Goal: Book appointment/travel/reservation

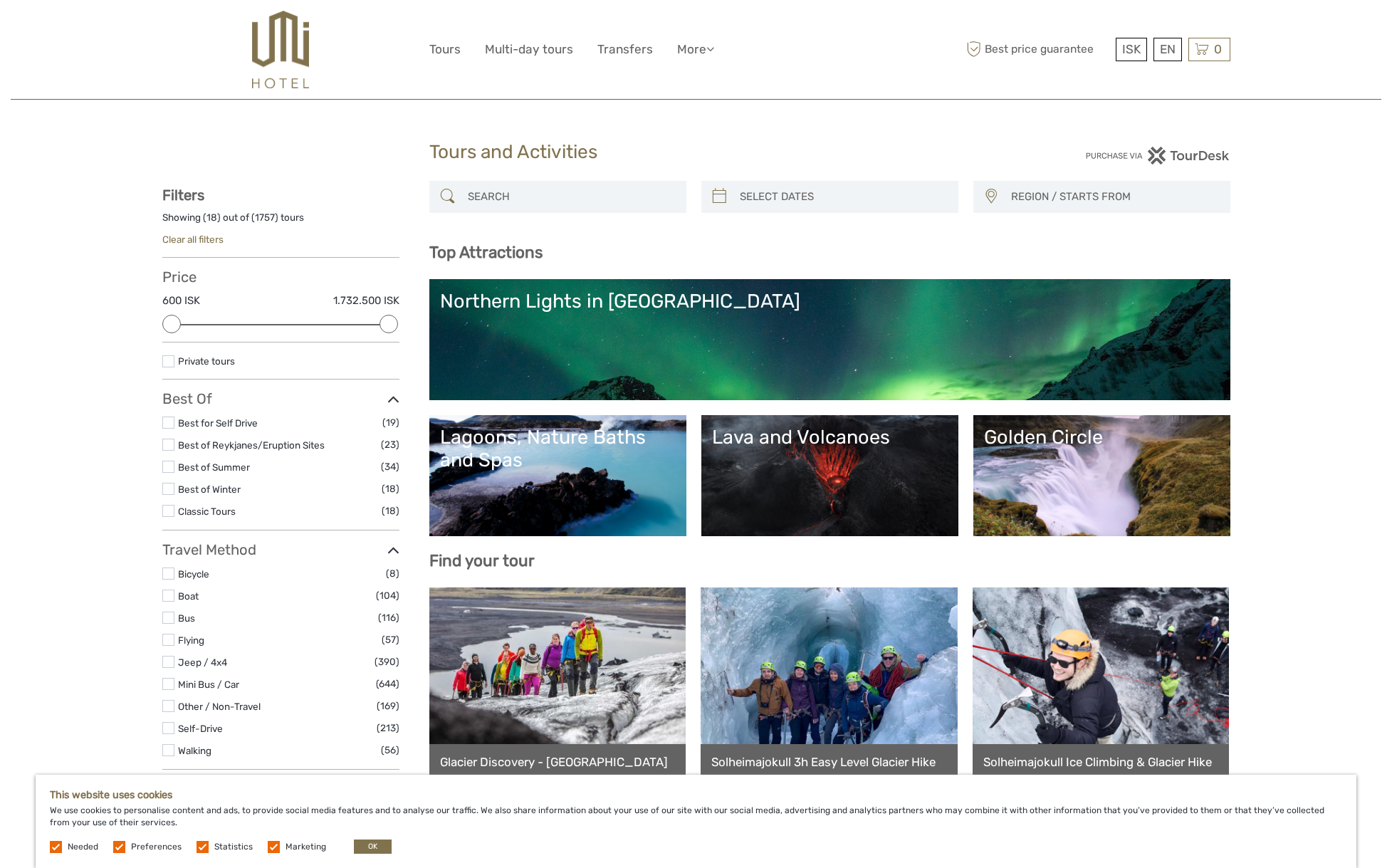
select select
click at [728, 294] on div "Northern Lights in [GEOGRAPHIC_DATA]" at bounding box center [829, 301] width 779 height 23
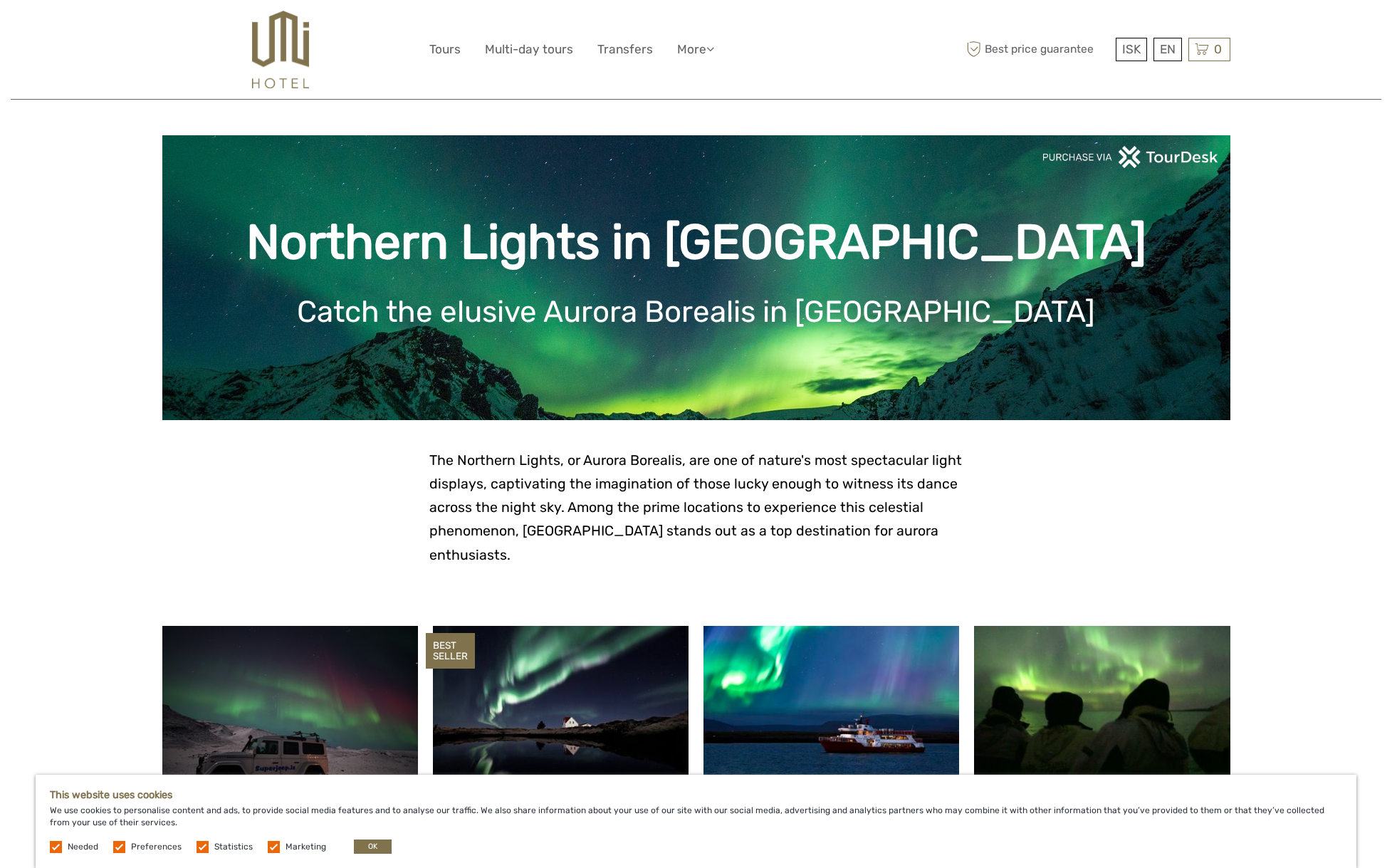
click at [246, 48] on div at bounding box center [296, 49] width 267 height 78
click at [297, 48] on img at bounding box center [280, 49] width 56 height 78
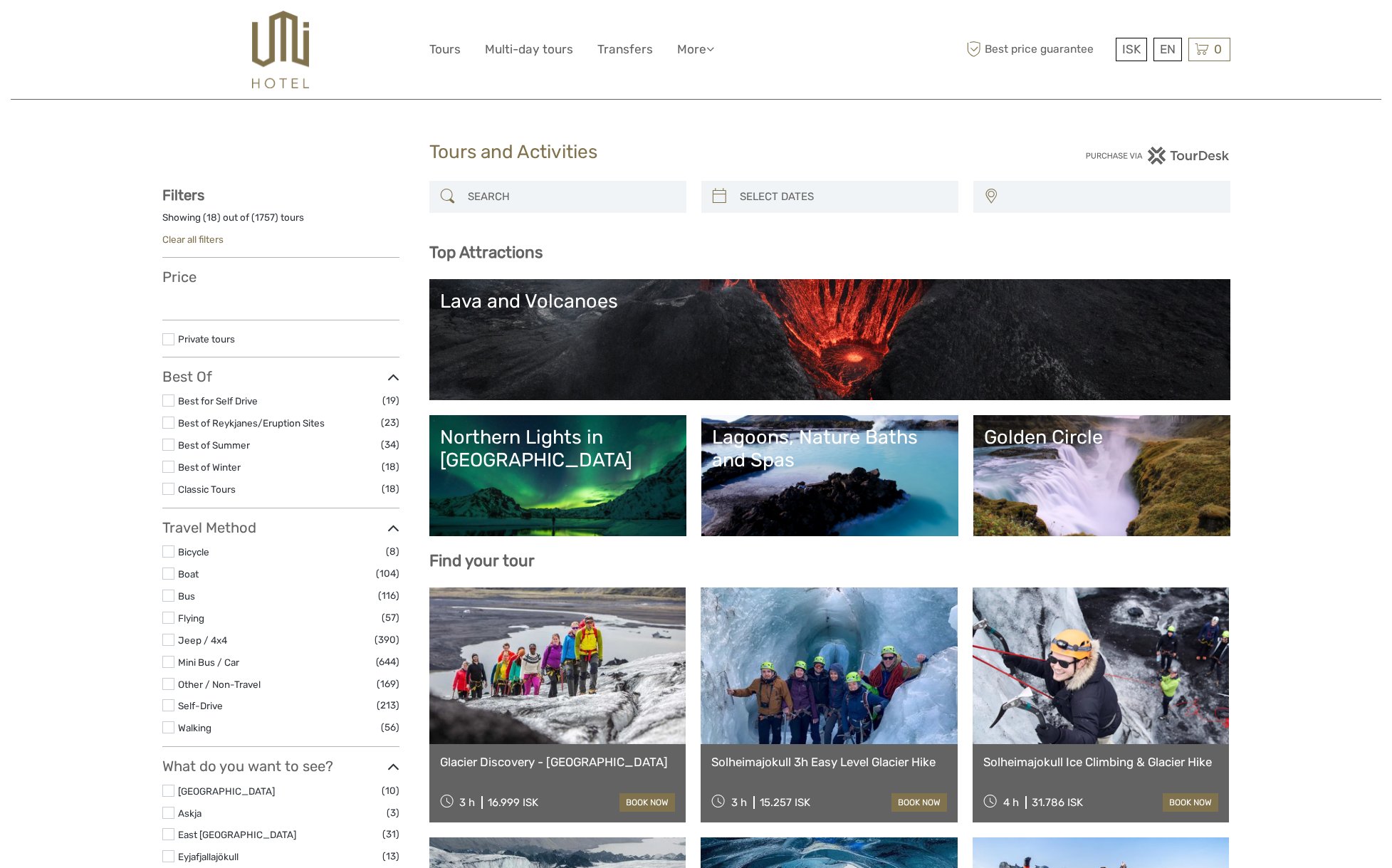
select select
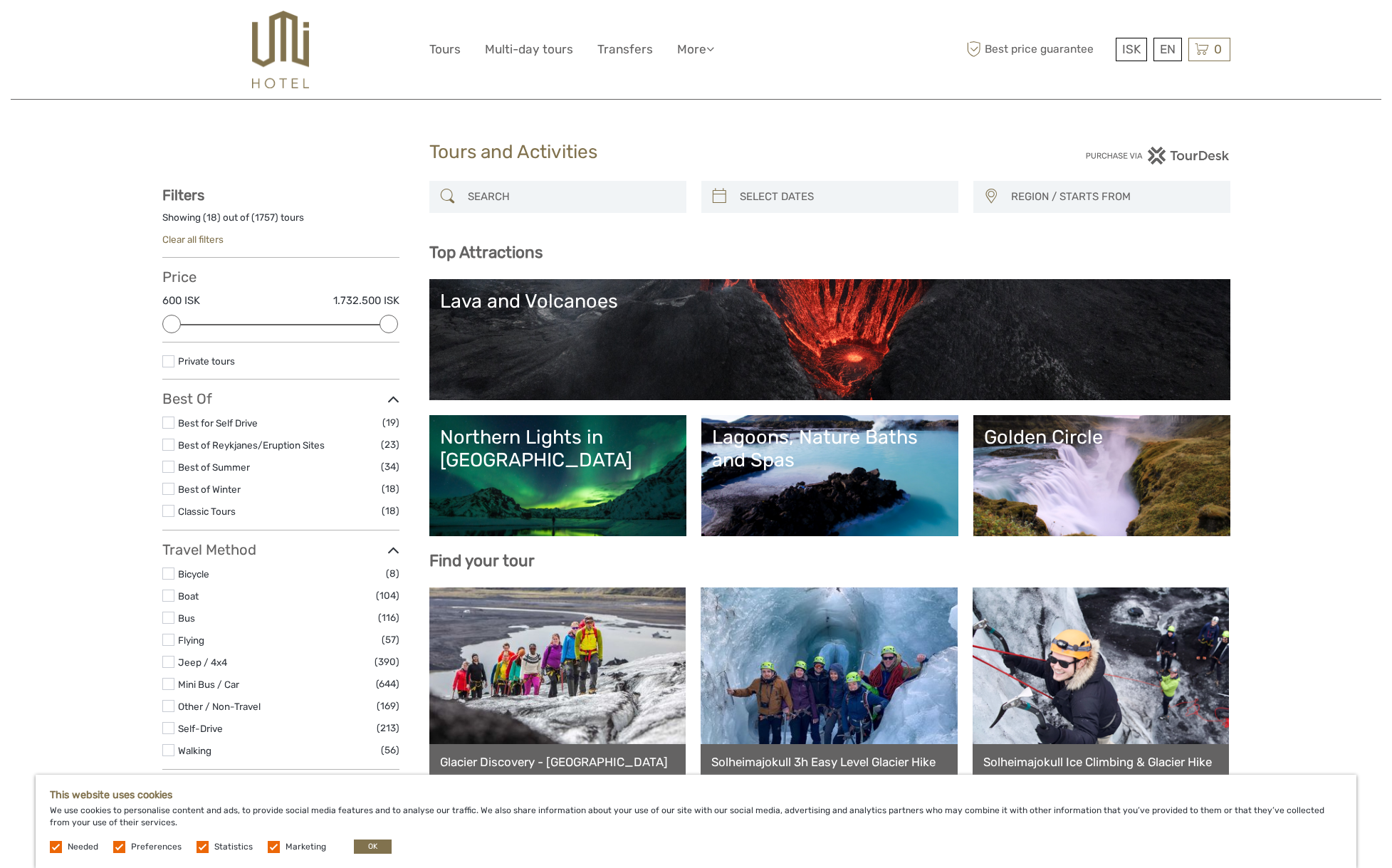
click at [292, 46] on img at bounding box center [280, 49] width 56 height 78
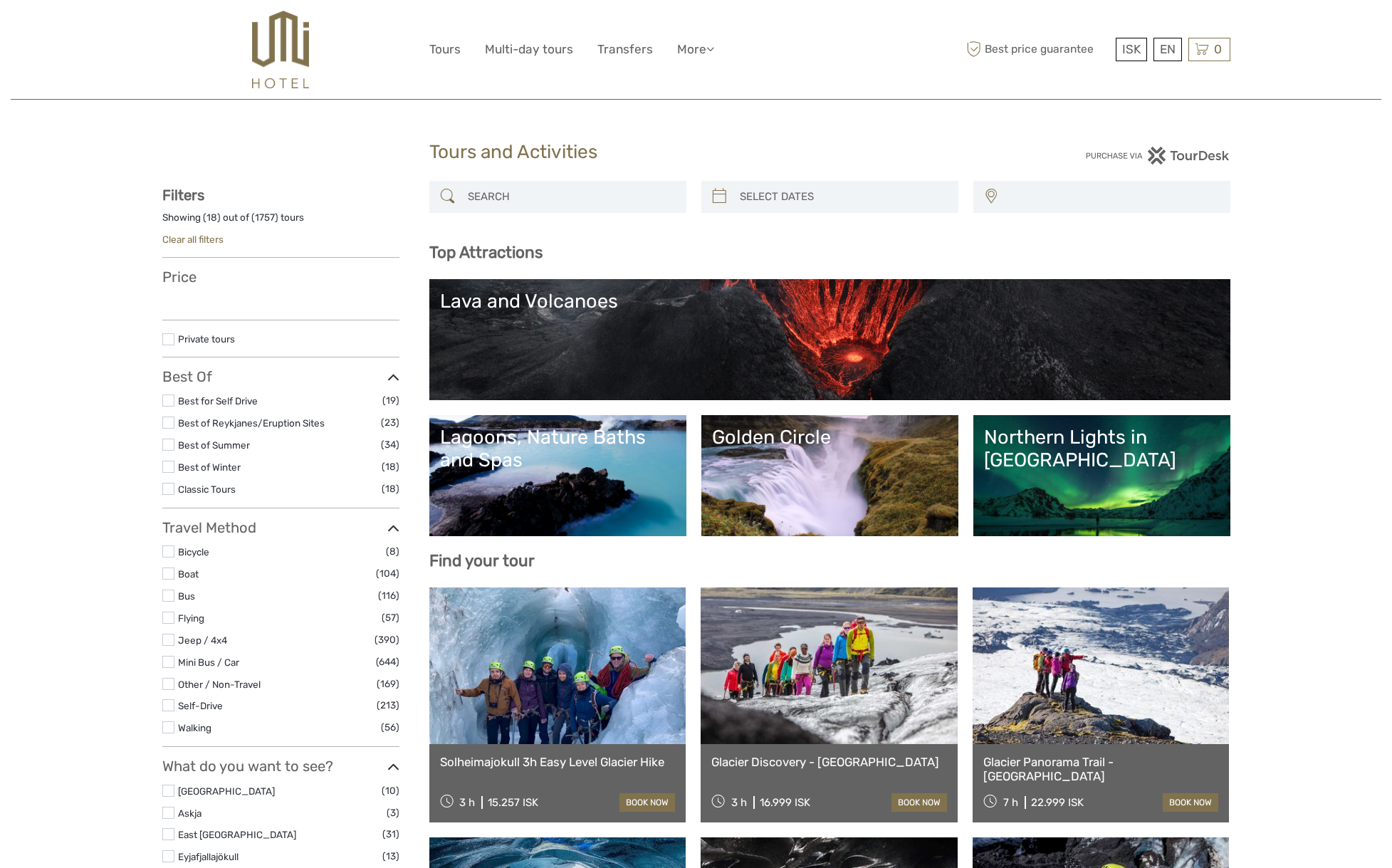
select select
